Goal: Find specific page/section: Find specific page/section

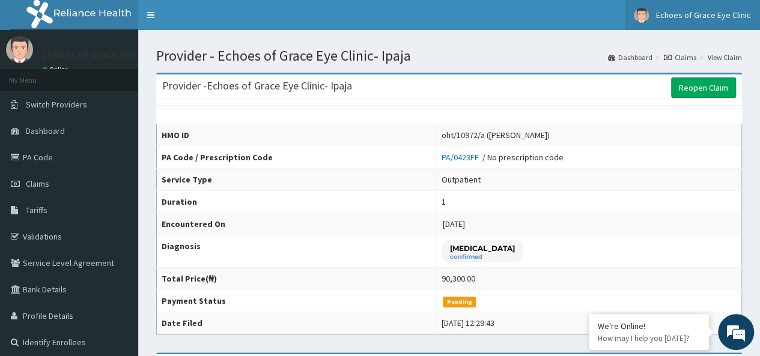
click at [622, 13] on span "Echoes of Grace Eye Clinic" at bounding box center [703, 15] width 95 height 11
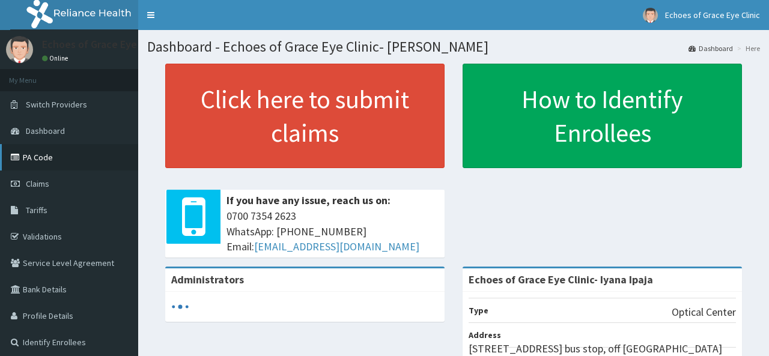
click at [64, 156] on link "PA Code" at bounding box center [69, 157] width 138 height 26
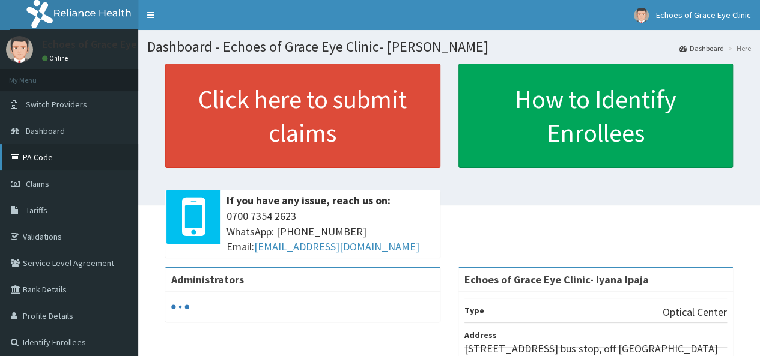
click at [55, 156] on link "PA Code" at bounding box center [69, 157] width 138 height 26
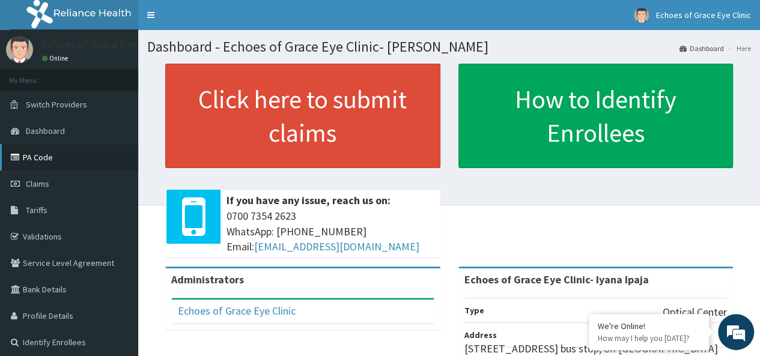
click at [50, 161] on link "PA Code" at bounding box center [69, 157] width 138 height 26
